Goal: Task Accomplishment & Management: Use online tool/utility

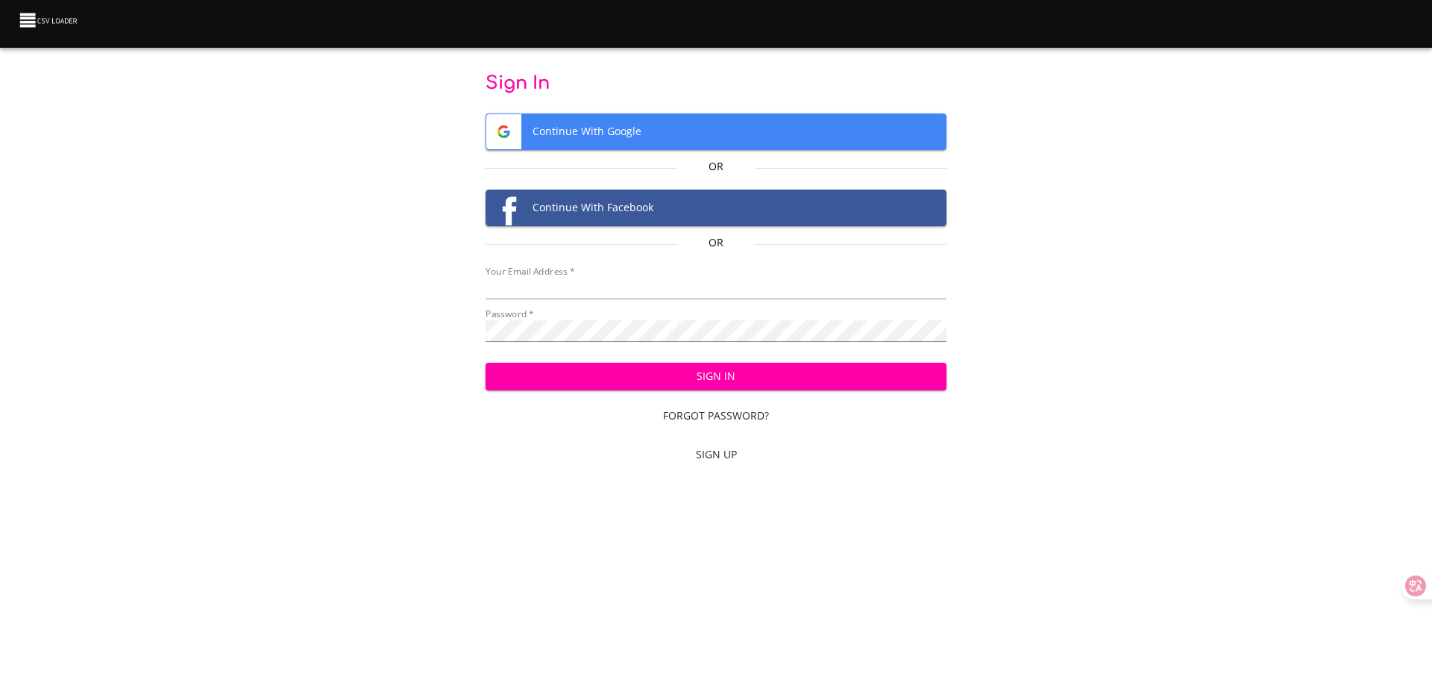
type input "[EMAIL_ADDRESS][DOMAIN_NAME]"
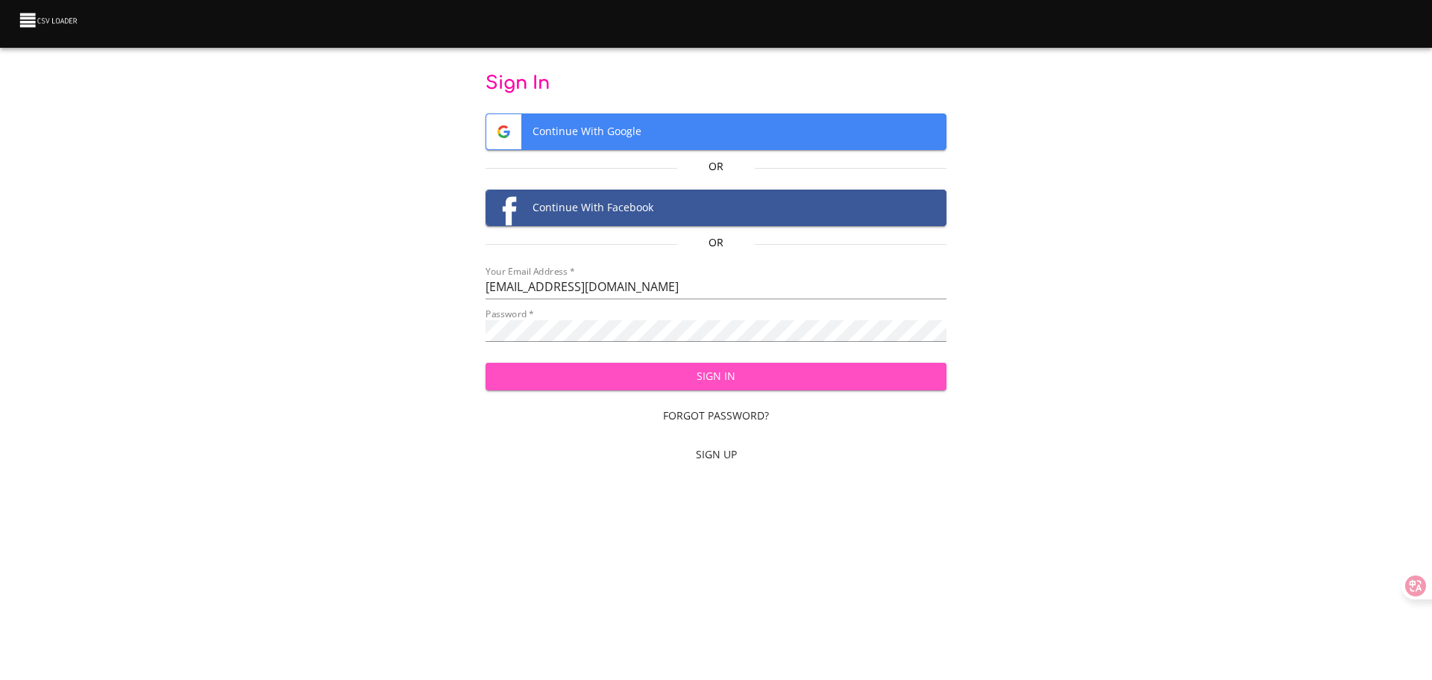
click at [681, 373] on span "Sign In" at bounding box center [717, 376] width 438 height 19
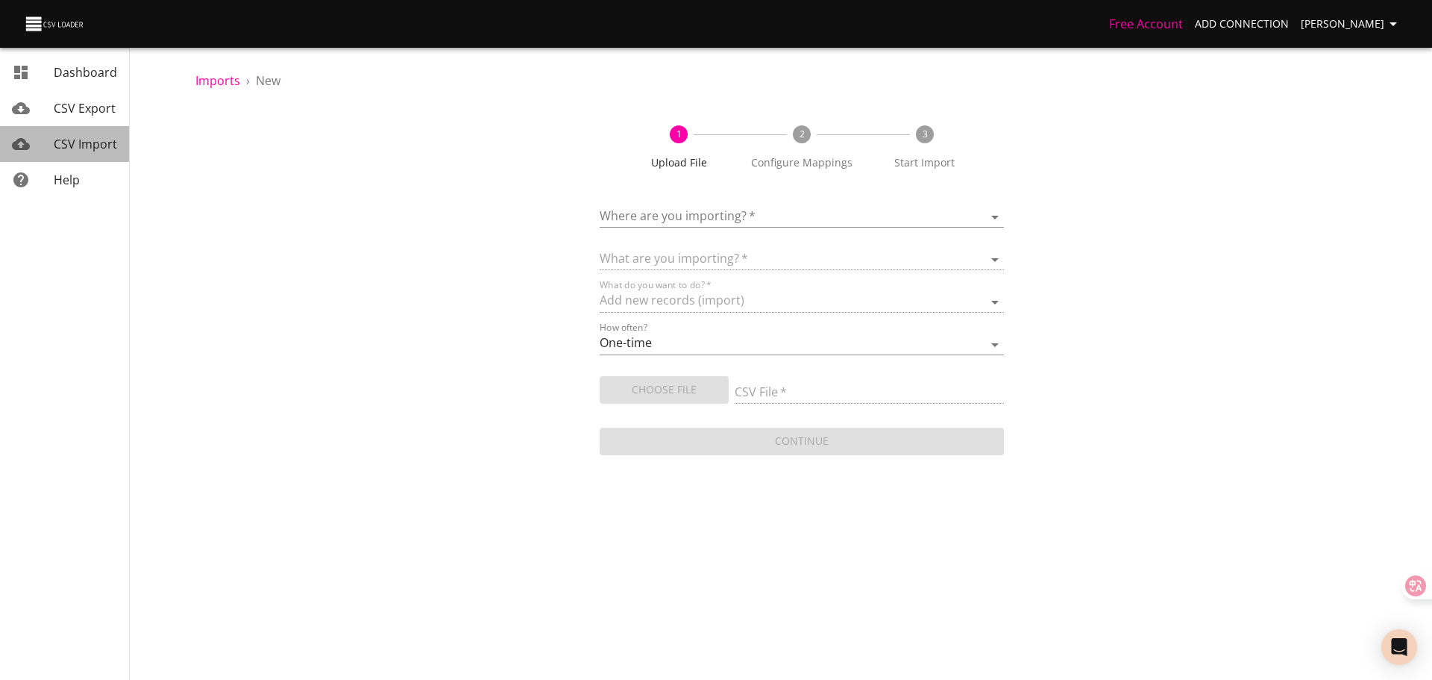
click at [92, 136] on span "CSV Import" at bounding box center [85, 144] width 63 height 16
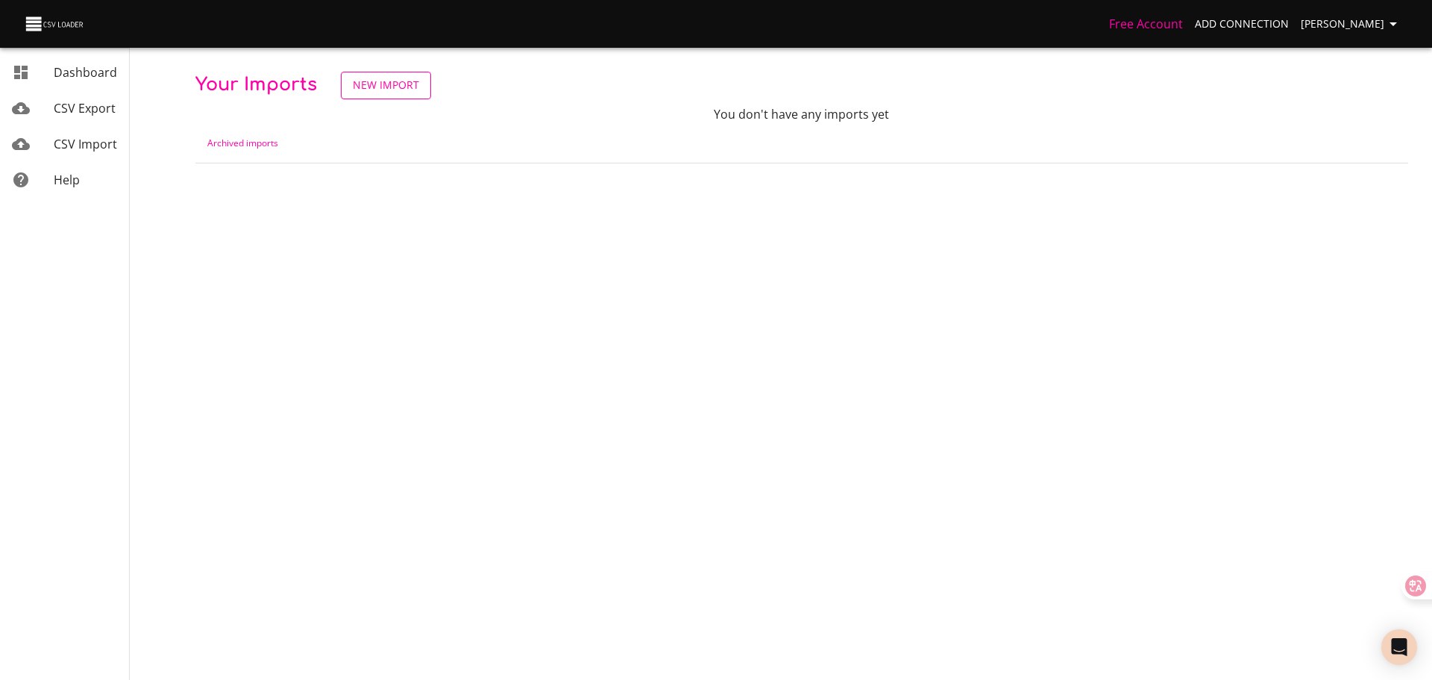
click at [420, 82] on link "New Import" at bounding box center [386, 86] width 90 height 28
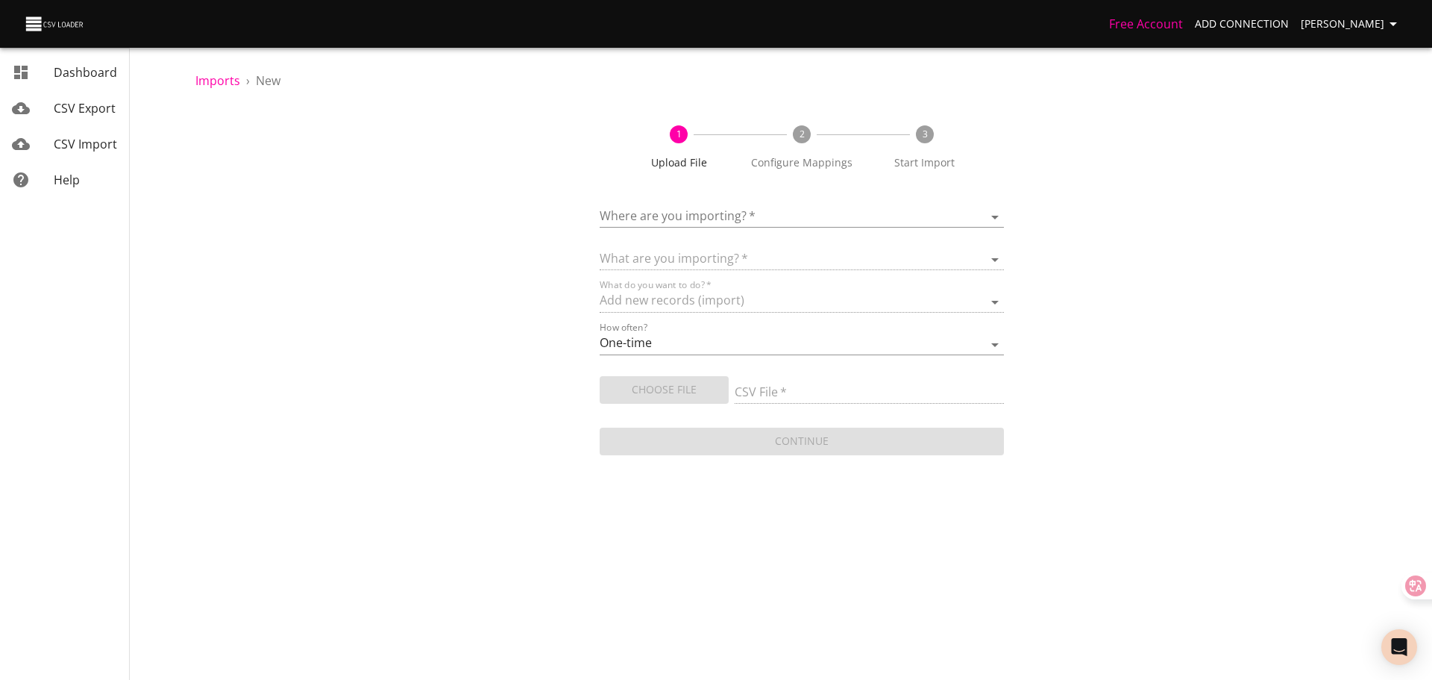
click at [718, 213] on body "Free Account Add Connection [PERSON_NAME] Dashboard CSV Export CSV Import Help …" at bounding box center [716, 340] width 1432 height 680
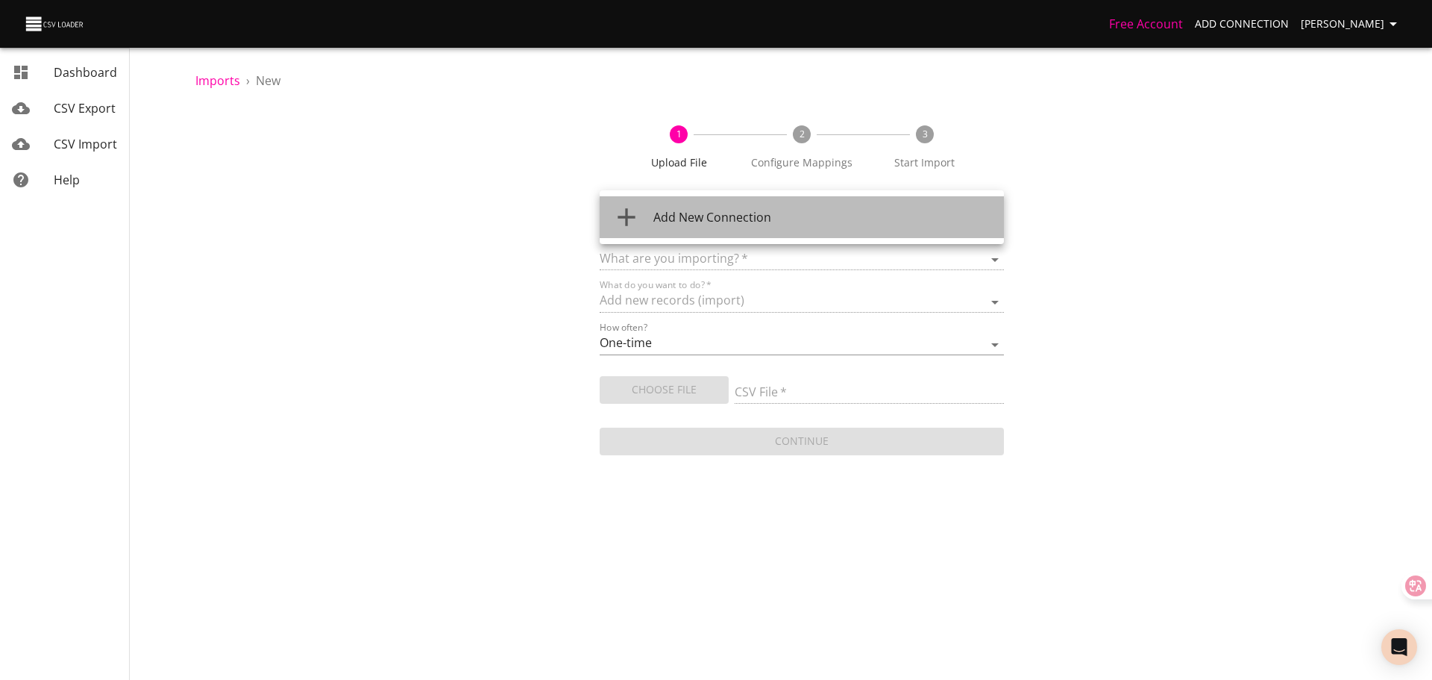
click at [718, 213] on span "Add New Connection" at bounding box center [712, 217] width 118 height 16
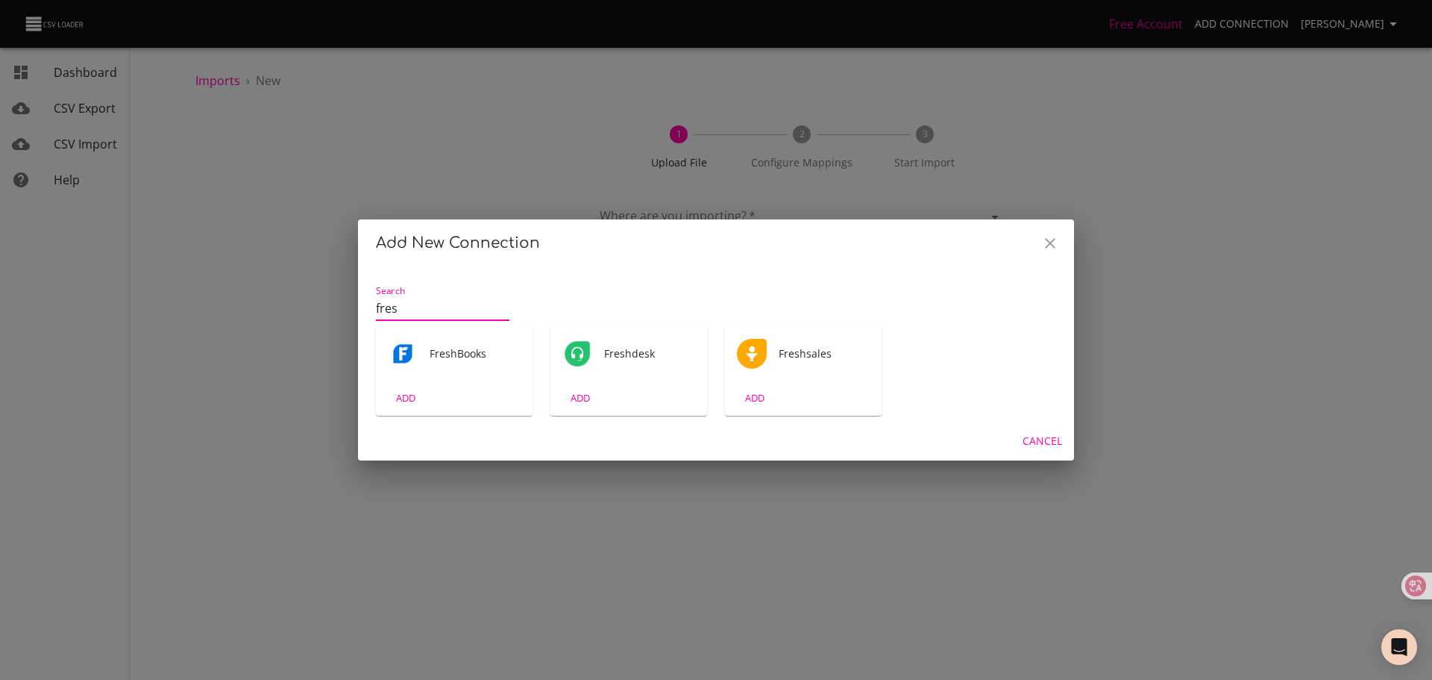
type input "fres"
